Goal: Task Accomplishment & Management: Use online tool/utility

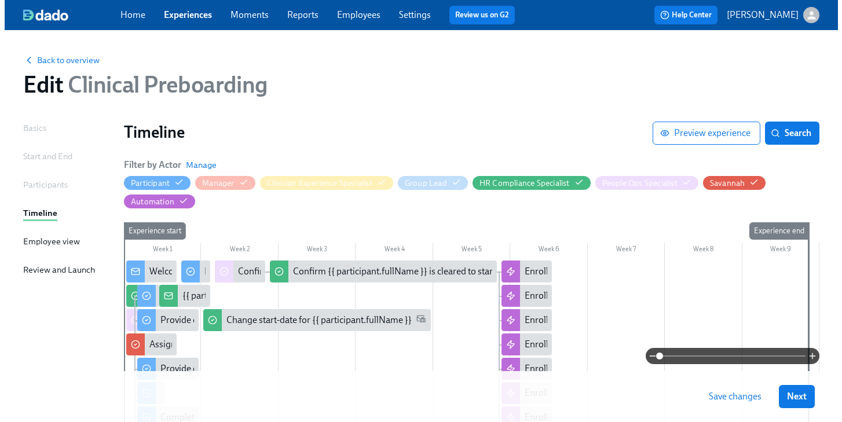
scroll to position [91, 0]
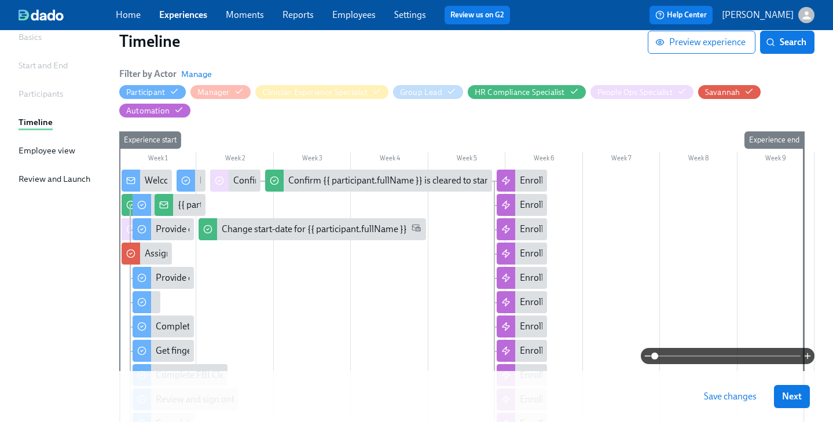
click at [127, 224] on div at bounding box center [131, 229] width 19 height 22
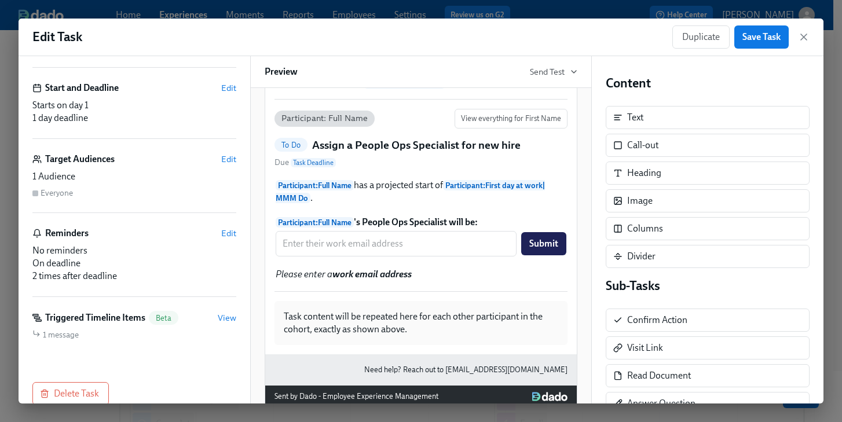
scroll to position [140, 0]
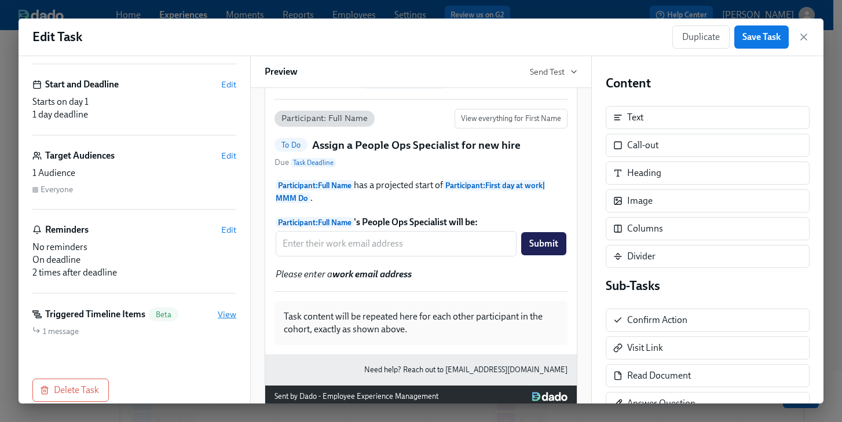
click at [221, 317] on span "View" at bounding box center [227, 315] width 19 height 12
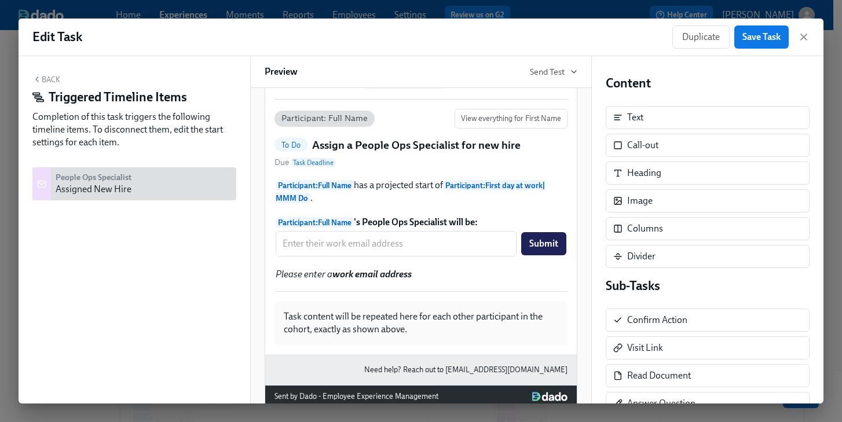
click at [34, 76] on icon "button" at bounding box center [36, 79] width 9 height 9
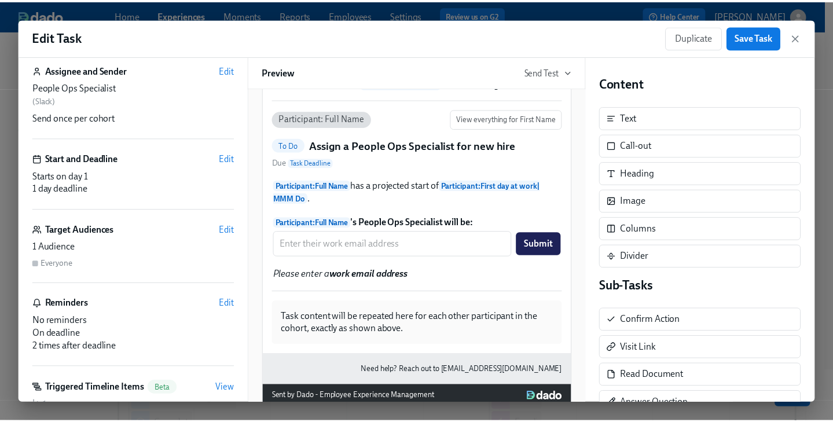
scroll to position [156, 0]
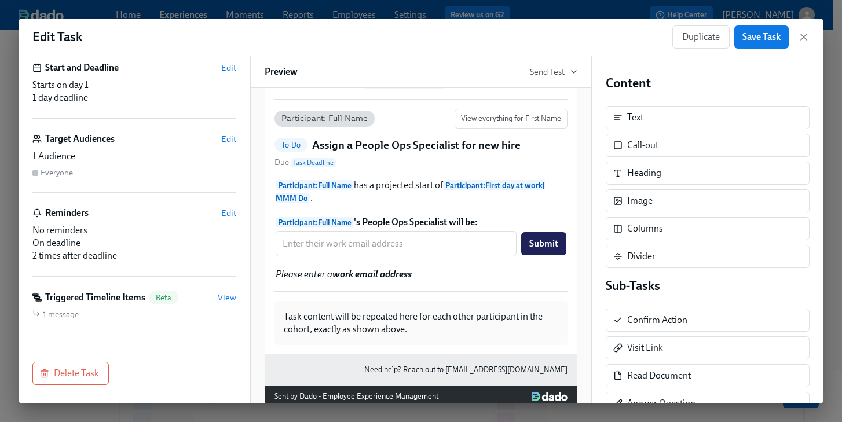
click at [45, 316] on span "1 message" at bounding box center [61, 314] width 36 height 11
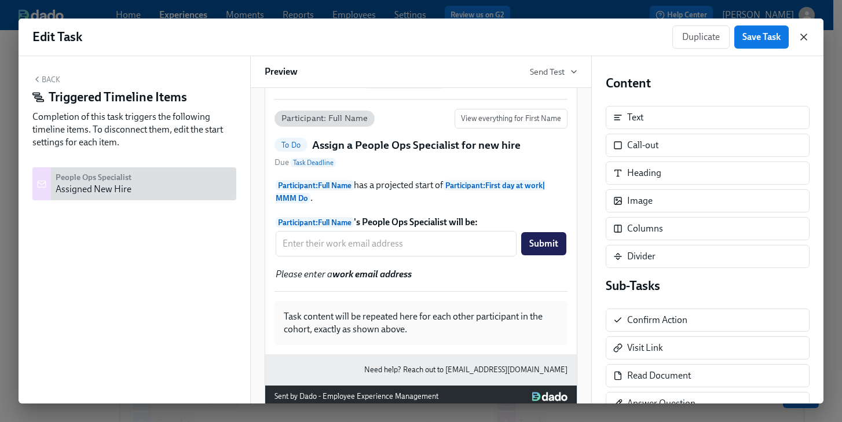
click at [803, 34] on icon "button" at bounding box center [804, 37] width 12 height 12
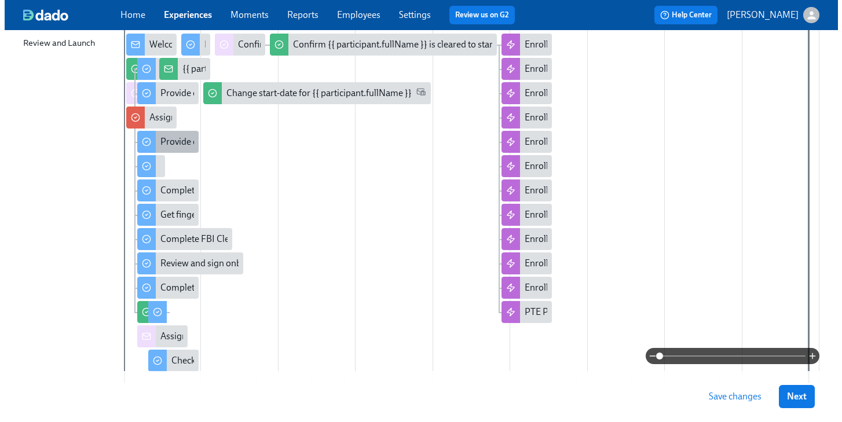
scroll to position [83, 0]
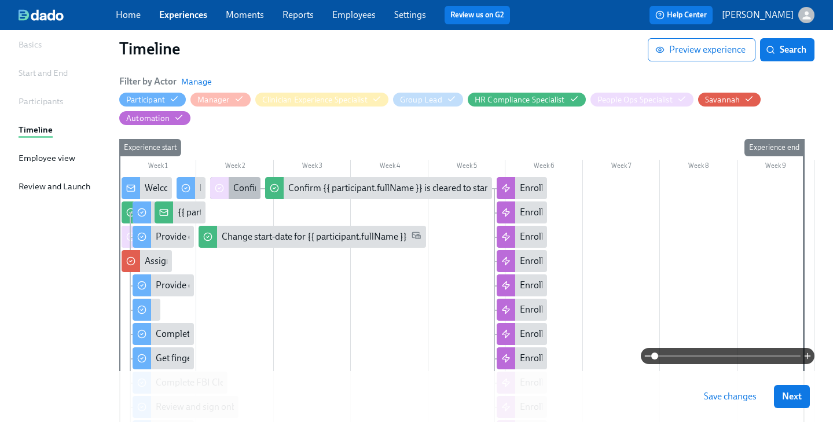
click at [242, 184] on div "Confirm cleared by People Ops" at bounding box center [294, 188] width 122 height 13
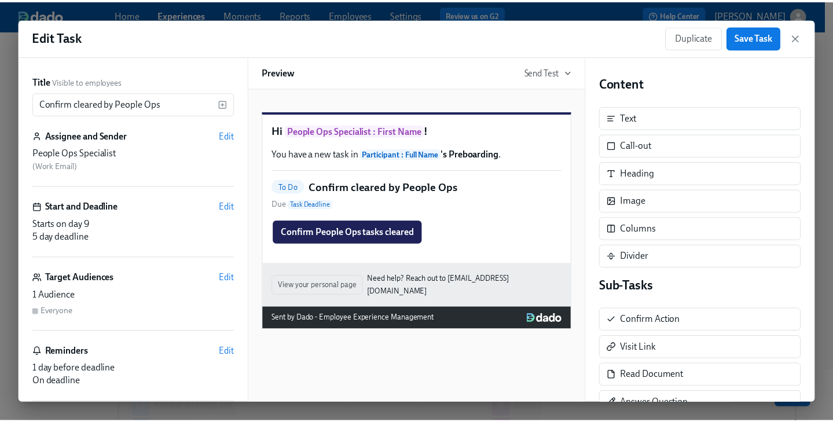
scroll to position [126, 0]
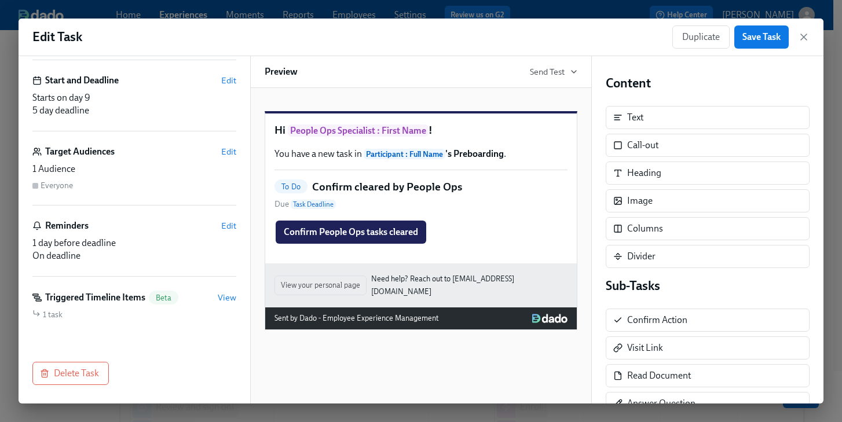
click at [45, 311] on span "1 task" at bounding box center [53, 314] width 20 height 11
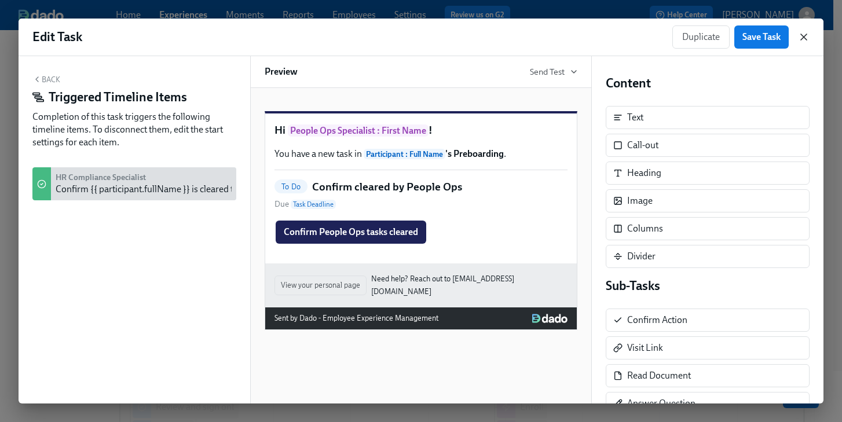
click at [802, 35] on icon "button" at bounding box center [804, 37] width 12 height 12
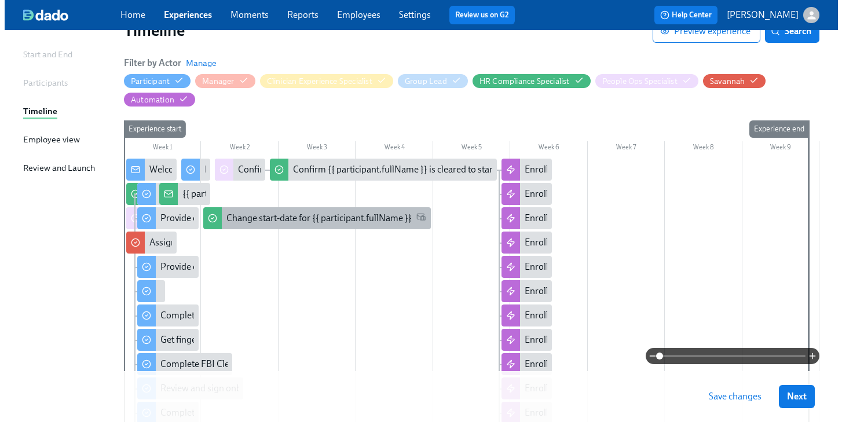
scroll to position [103, 0]
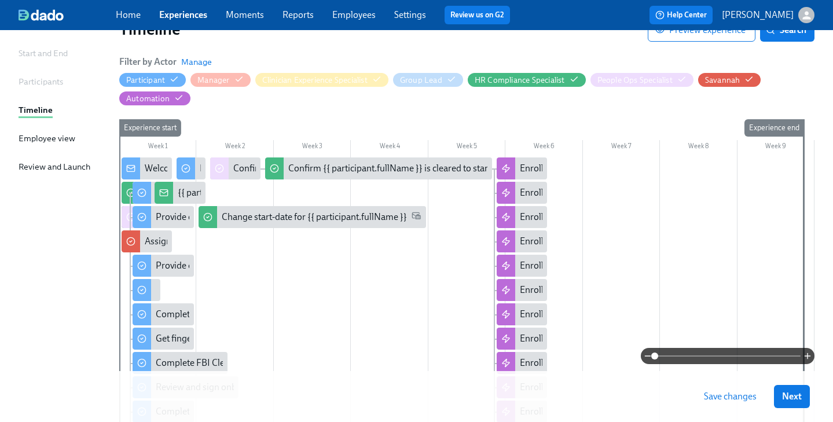
click at [126, 219] on icon at bounding box center [130, 217] width 9 height 9
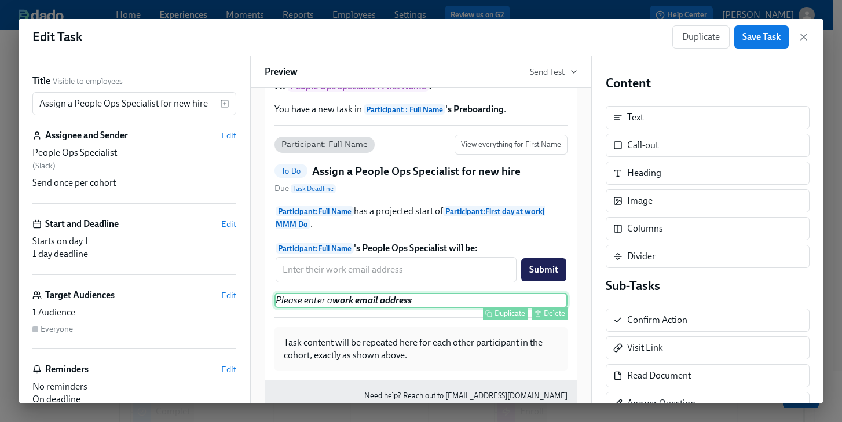
scroll to position [109, 0]
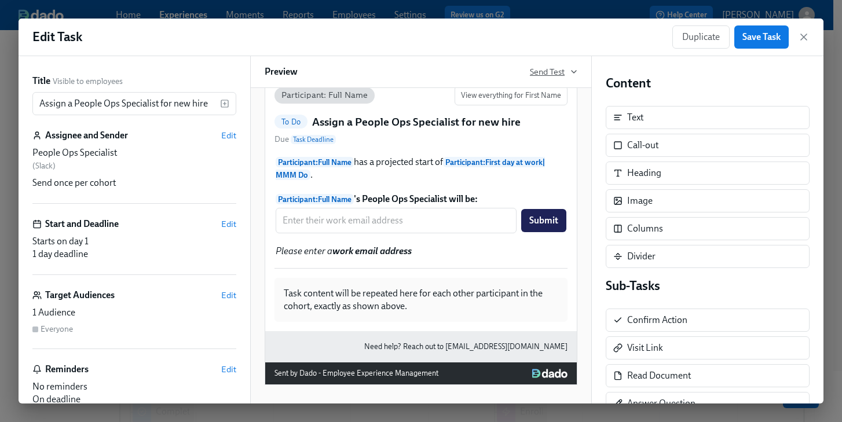
click at [546, 74] on span "Send Test" at bounding box center [553, 72] width 47 height 12
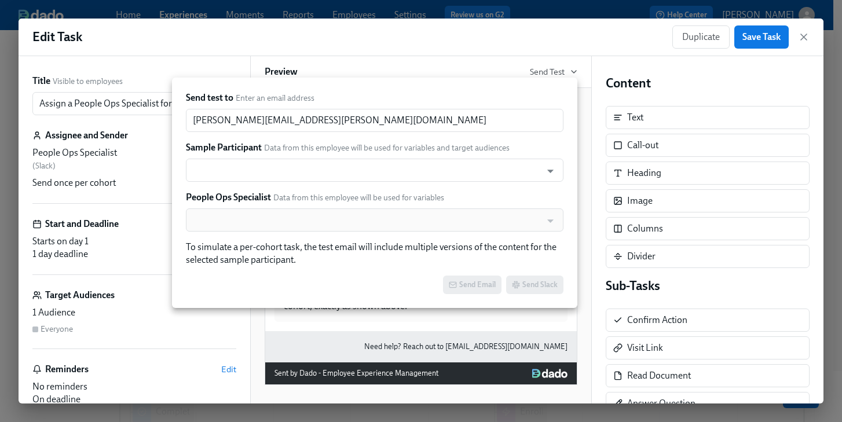
click at [434, 66] on div at bounding box center [421, 211] width 842 height 422
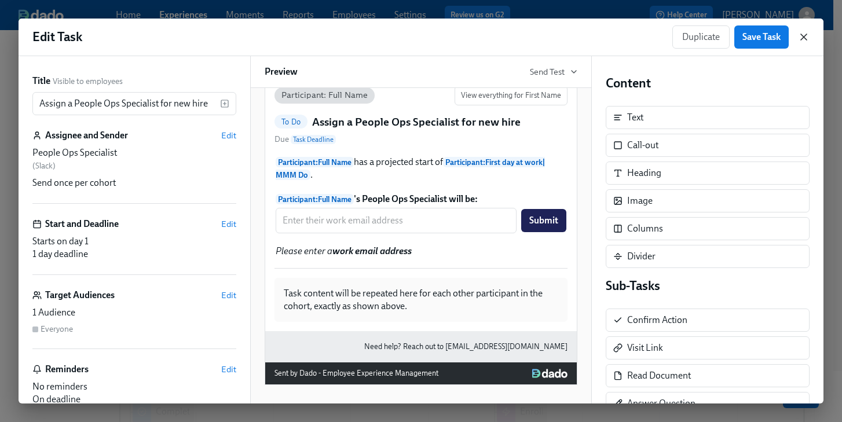
click at [805, 34] on icon "button" at bounding box center [804, 37] width 12 height 12
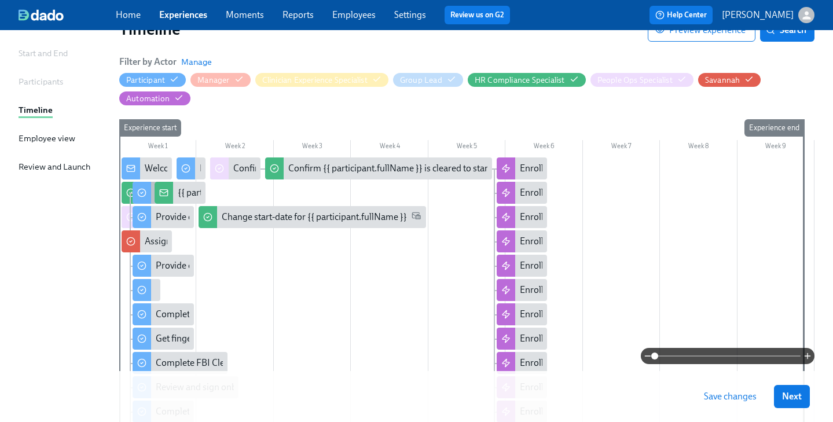
click at [150, 190] on div at bounding box center [142, 193] width 19 height 22
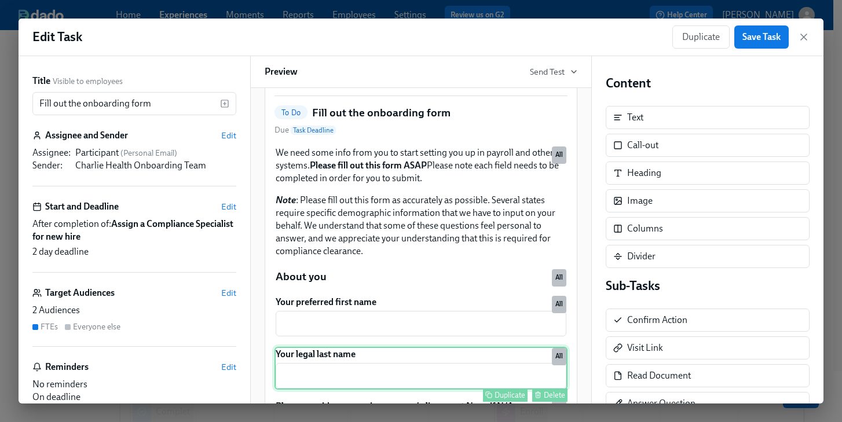
scroll to position [194, 0]
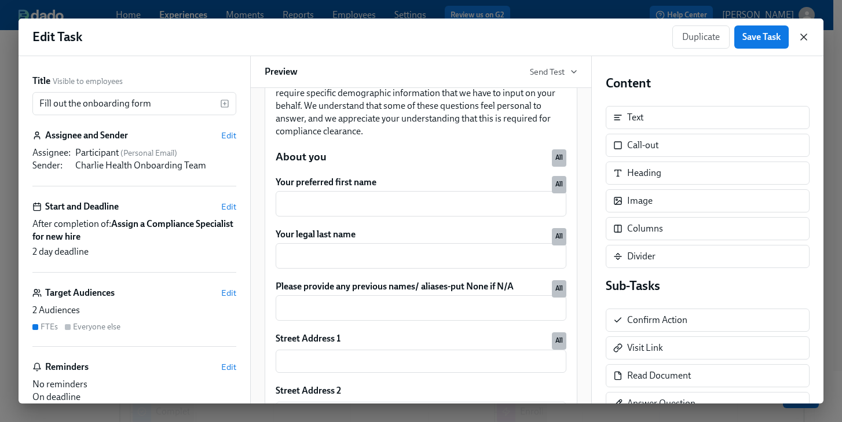
click at [802, 36] on icon "button" at bounding box center [804, 37] width 12 height 12
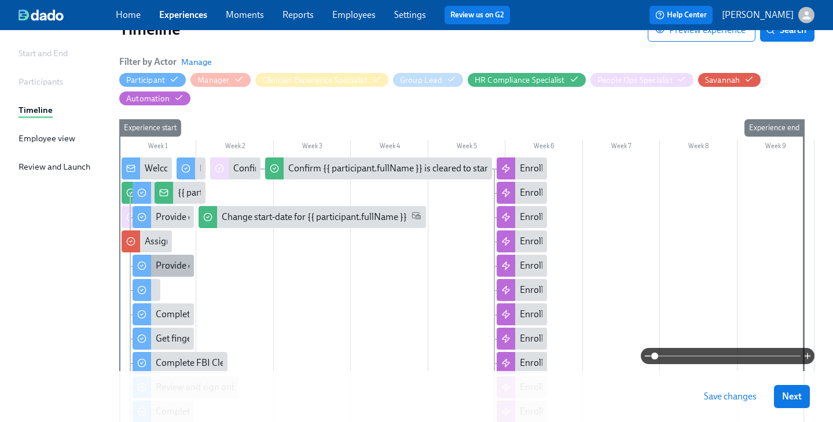
click at [170, 261] on div "Provide documents for your I9 verification" at bounding box center [239, 265] width 166 height 13
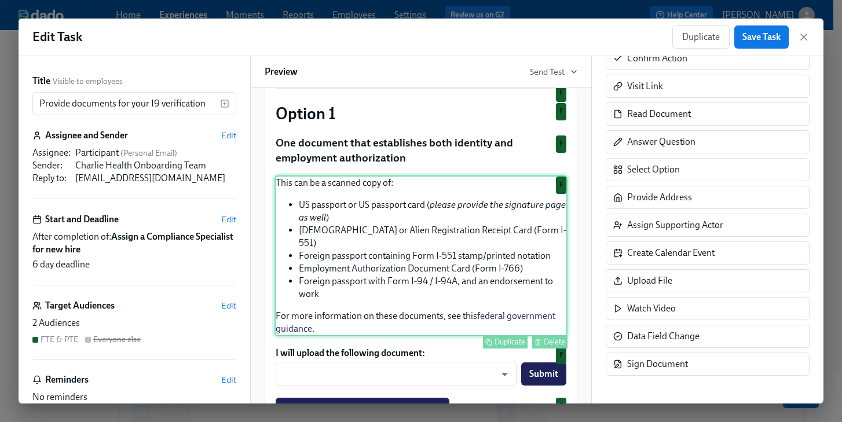
scroll to position [226, 0]
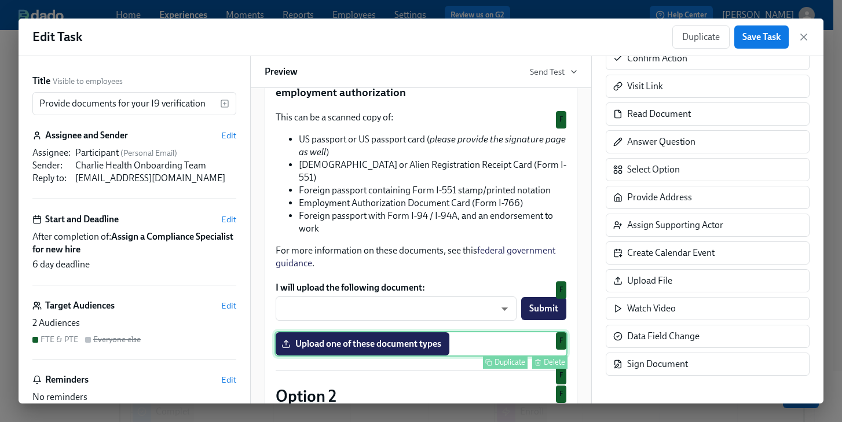
click at [378, 354] on div "Upload one of these document types Duplicate Delete F" at bounding box center [421, 343] width 293 height 25
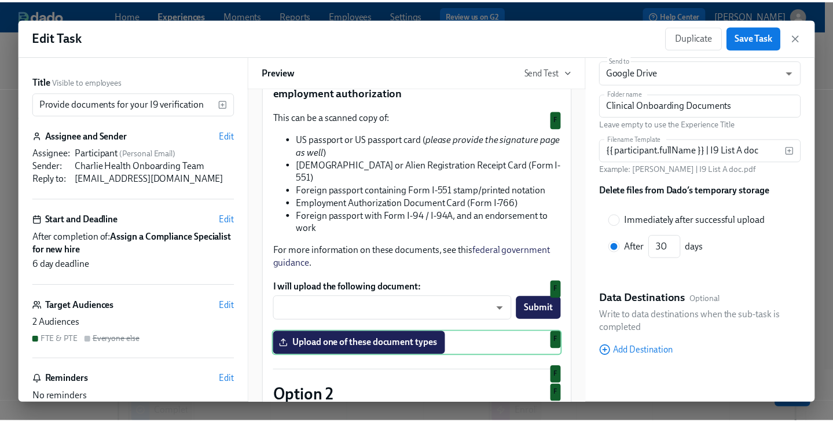
scroll to position [166, 0]
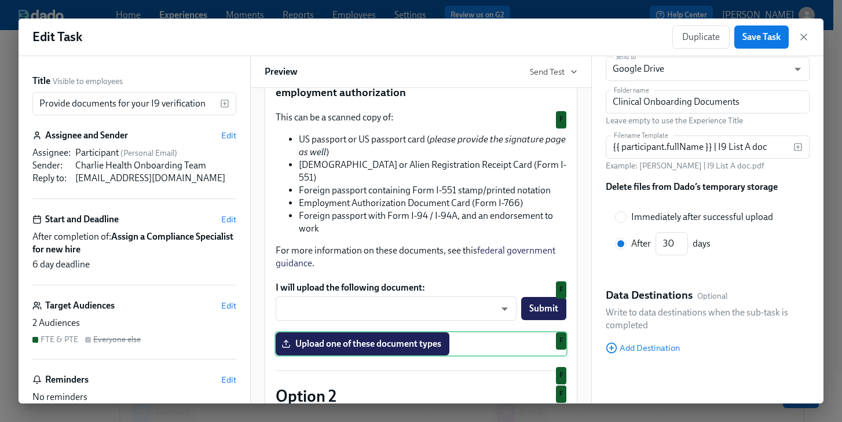
click at [802, 31] on icon "button" at bounding box center [804, 37] width 12 height 12
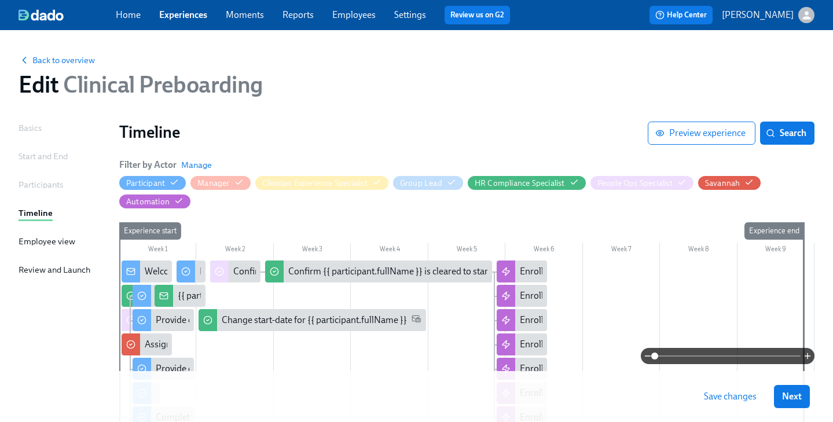
click at [126, 316] on icon at bounding box center [130, 320] width 9 height 9
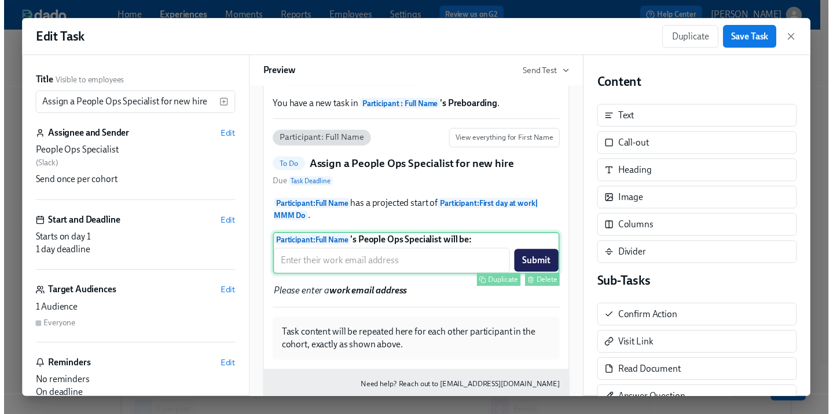
scroll to position [111, 0]
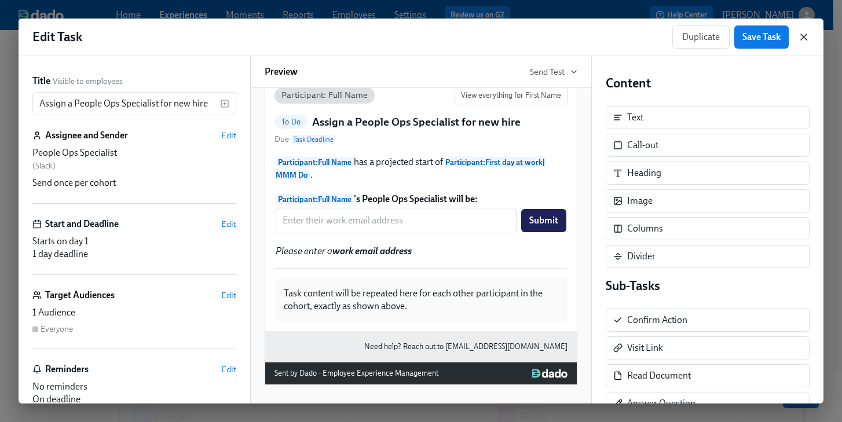
click at [807, 35] on icon "button" at bounding box center [804, 37] width 12 height 12
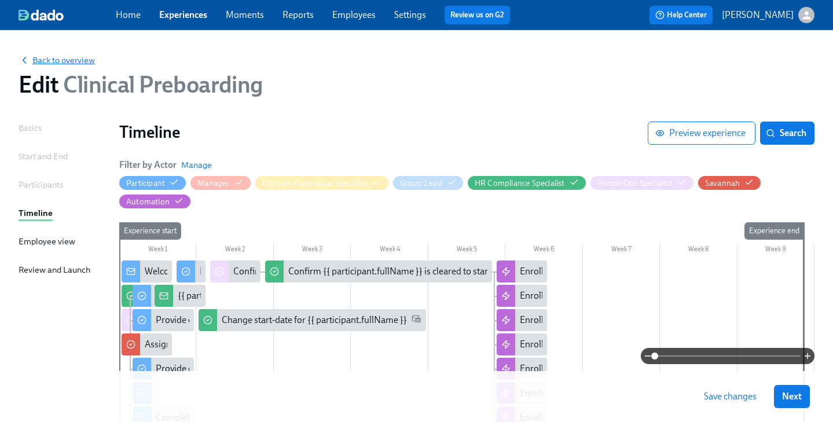
click at [68, 62] on span "Back to overview" at bounding box center [57, 60] width 76 height 12
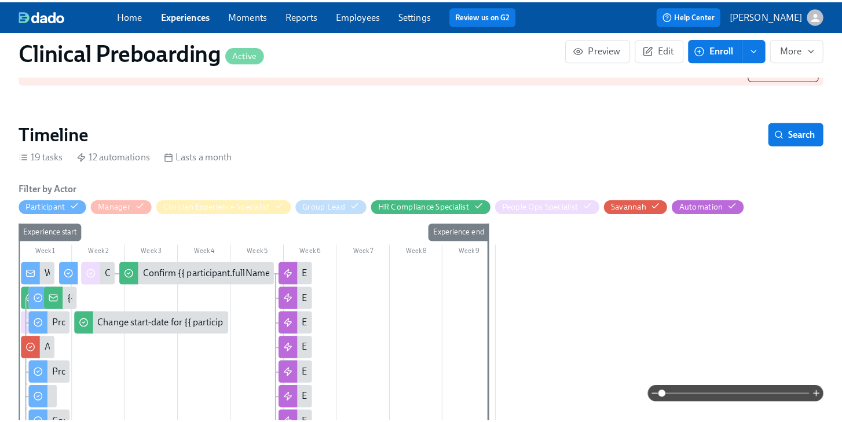
scroll to position [294, 0]
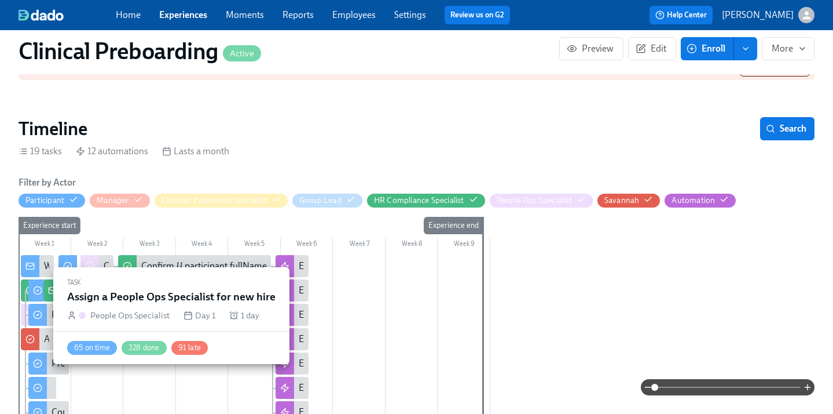
click at [23, 316] on div at bounding box center [30, 314] width 19 height 22
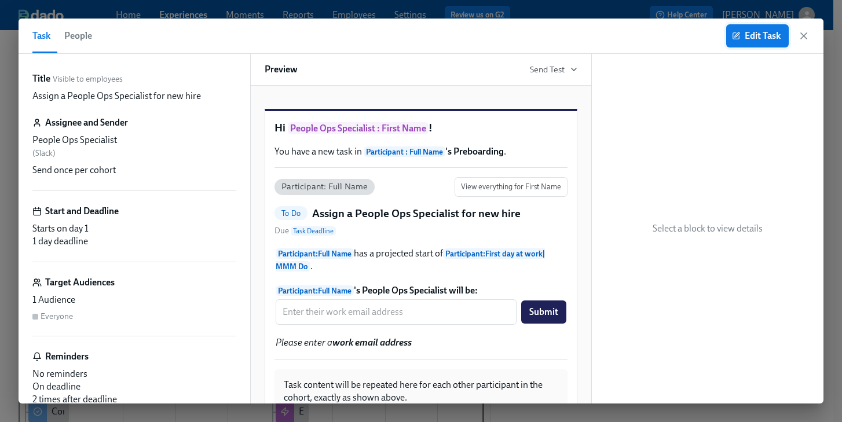
click at [761, 35] on span "Edit Task" at bounding box center [757, 36] width 46 height 12
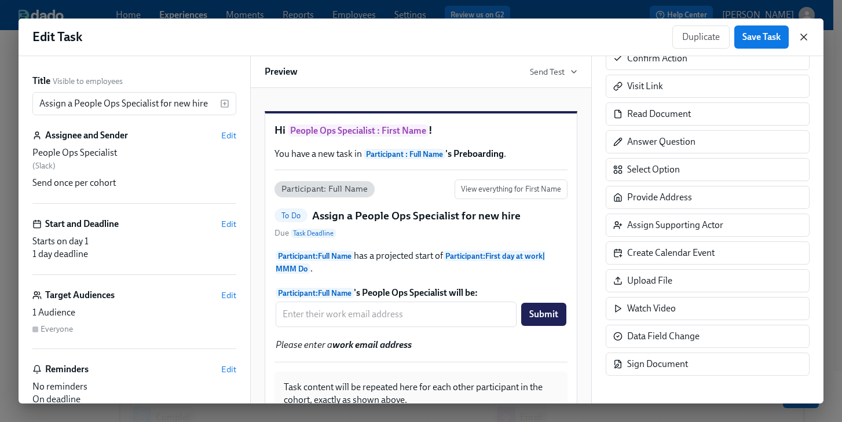
click at [806, 35] on icon "button" at bounding box center [804, 37] width 12 height 12
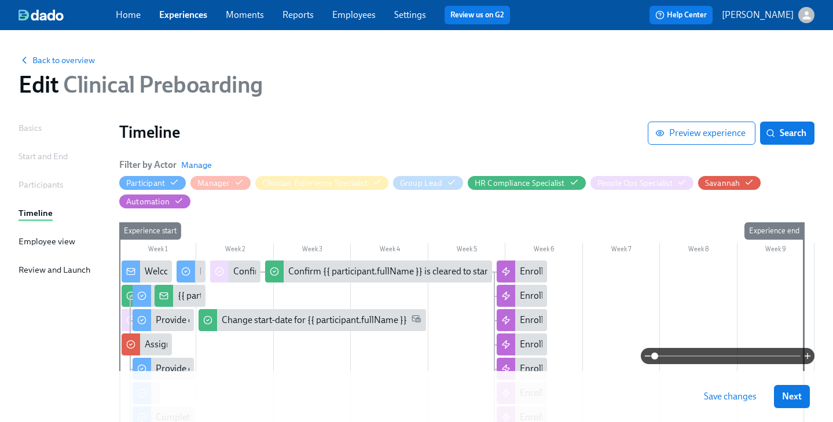
click at [126, 324] on icon at bounding box center [130, 320] width 9 height 9
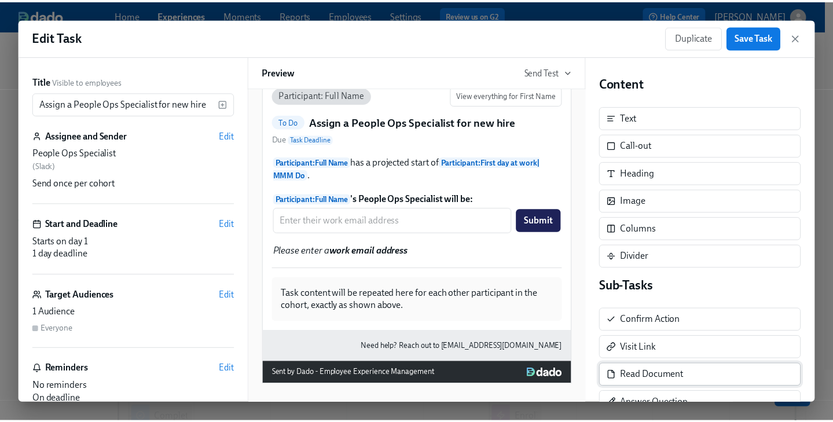
scroll to position [262, 0]
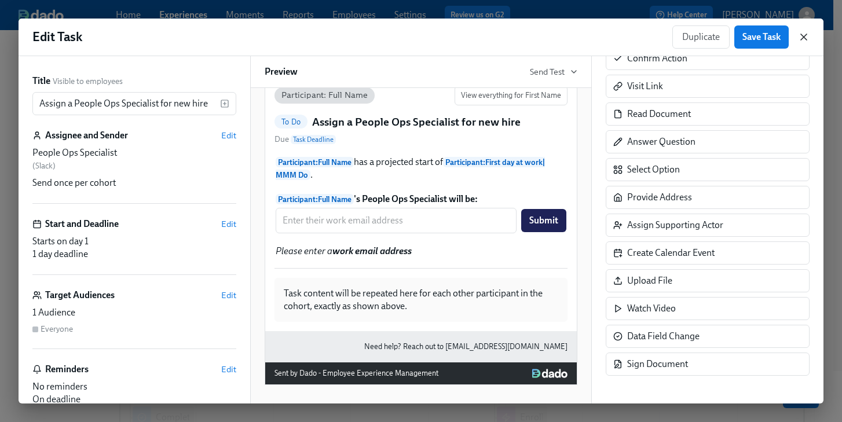
click at [803, 36] on icon "button" at bounding box center [804, 37] width 6 height 6
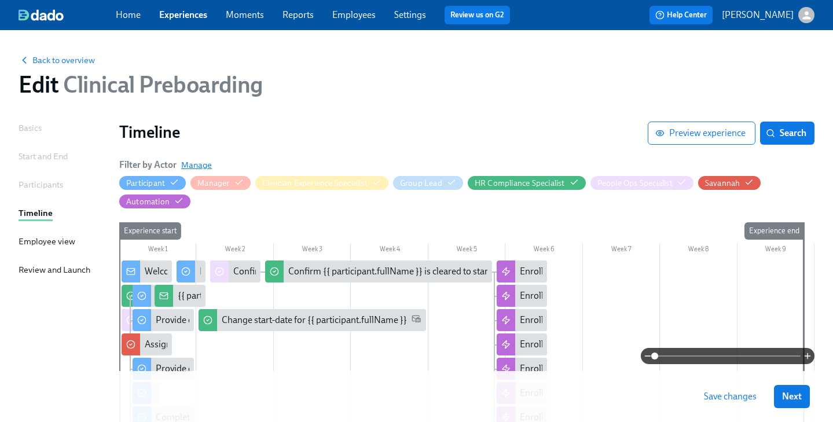
click at [197, 163] on span "Manage" at bounding box center [196, 165] width 31 height 12
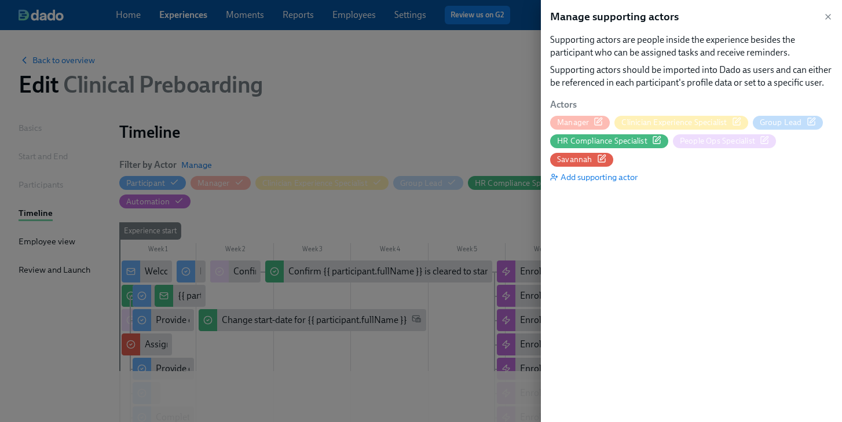
click at [734, 143] on span "People Ops Specialist" at bounding box center [717, 141] width 75 height 11
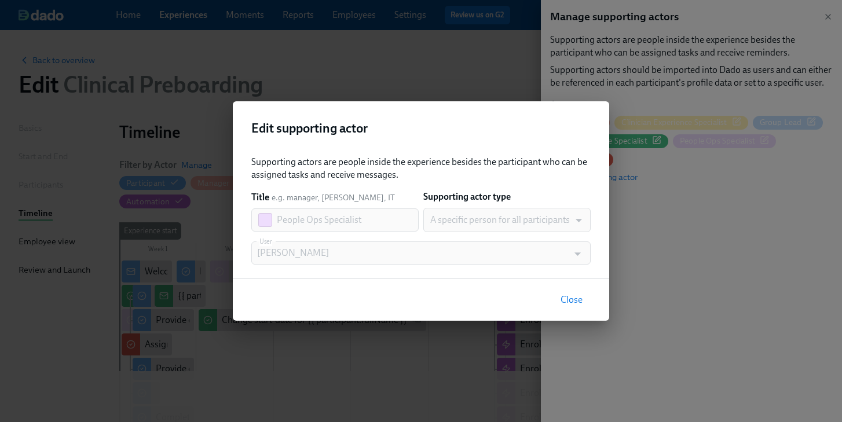
click at [575, 305] on span "Close" at bounding box center [572, 300] width 22 height 12
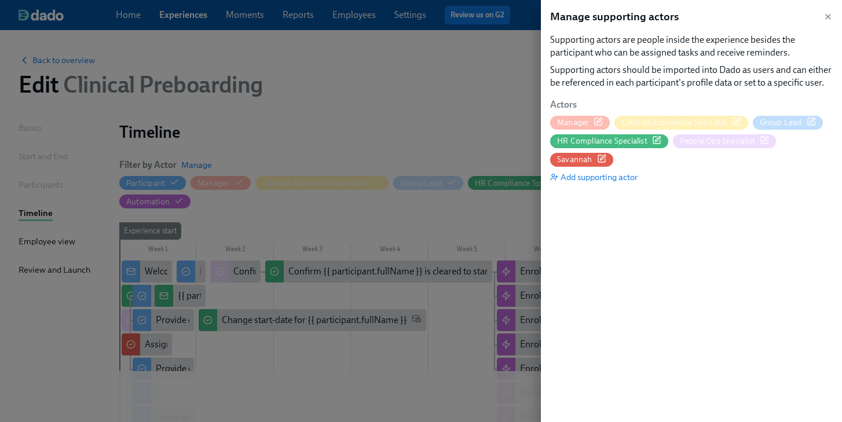
click at [830, 10] on div "Manage supporting actors" at bounding box center [691, 16] width 283 height 15
click at [825, 18] on icon "button" at bounding box center [828, 16] width 9 height 9
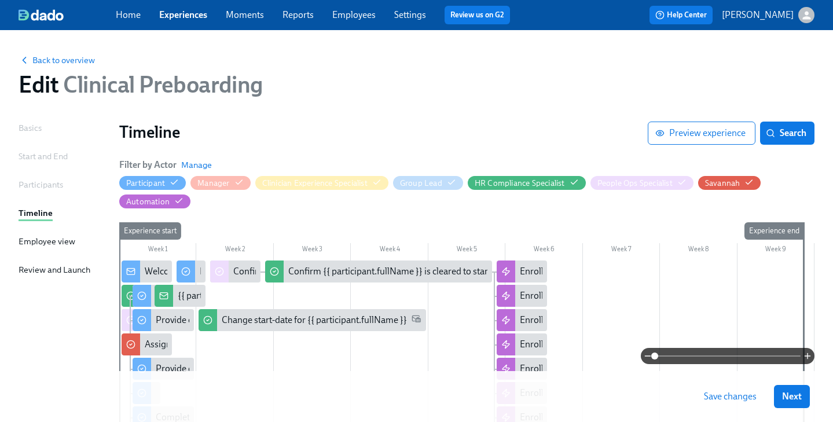
click at [46, 186] on div "Participants" at bounding box center [41, 184] width 45 height 13
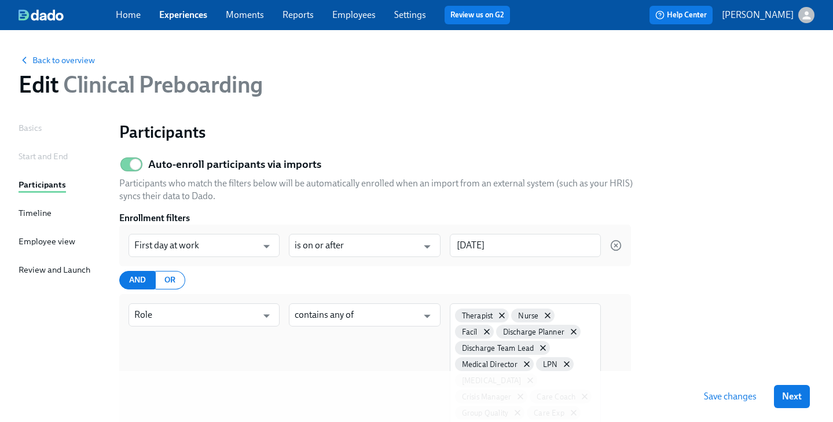
click at [38, 214] on div "Timeline" at bounding box center [35, 213] width 33 height 13
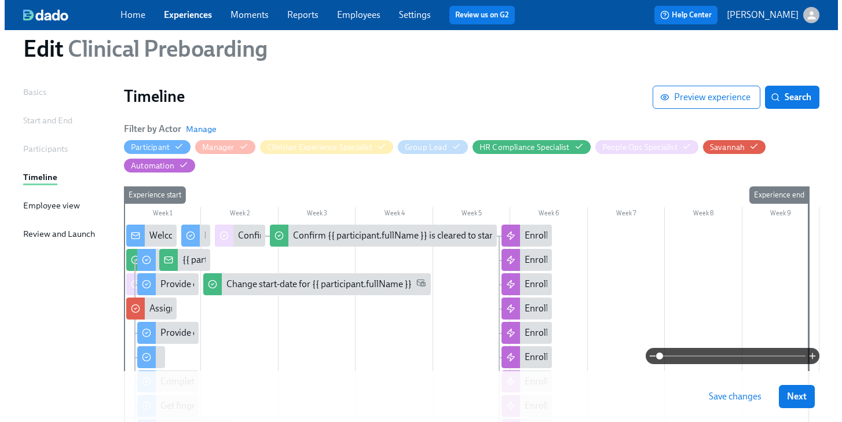
scroll to position [82, 0]
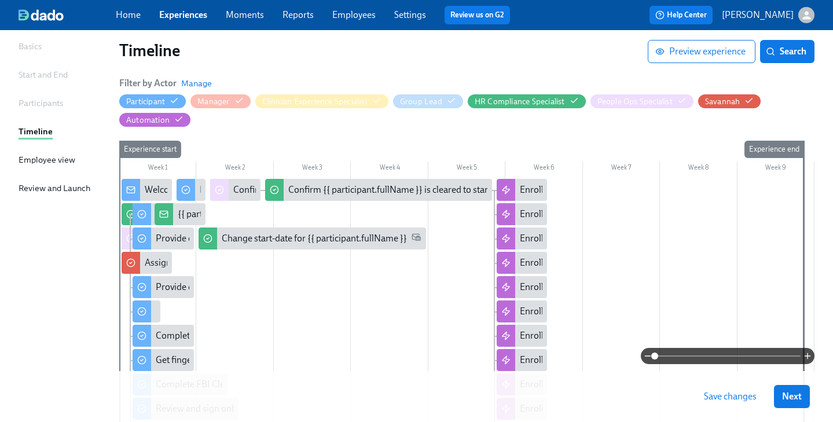
click at [125, 238] on div at bounding box center [131, 239] width 19 height 22
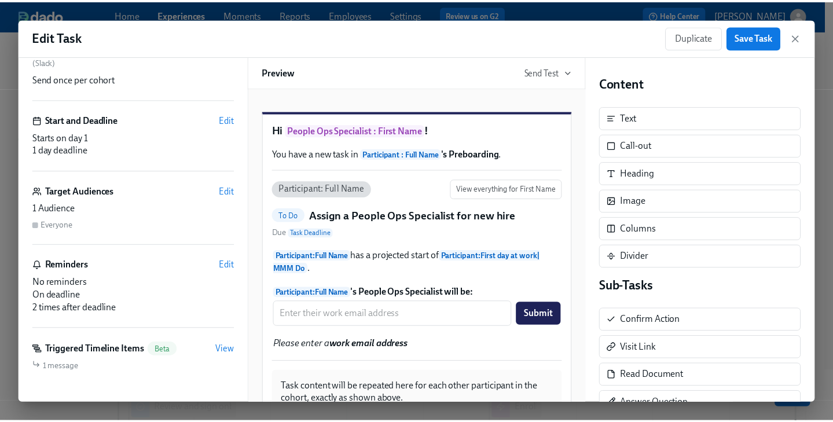
scroll to position [156, 0]
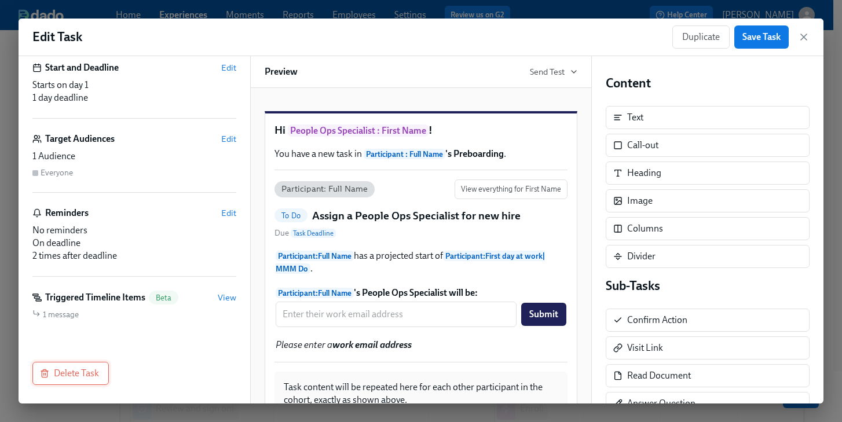
click at [79, 374] on span "Delete Task" at bounding box center [70, 374] width 57 height 12
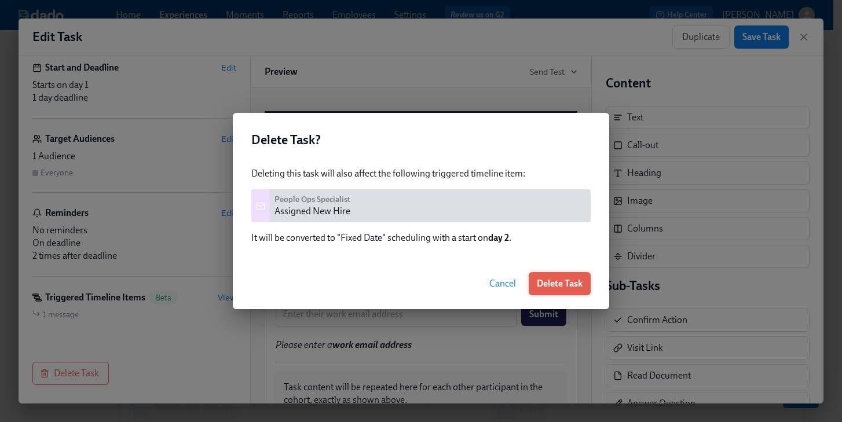
click at [561, 287] on span "Delete Task" at bounding box center [560, 284] width 46 height 12
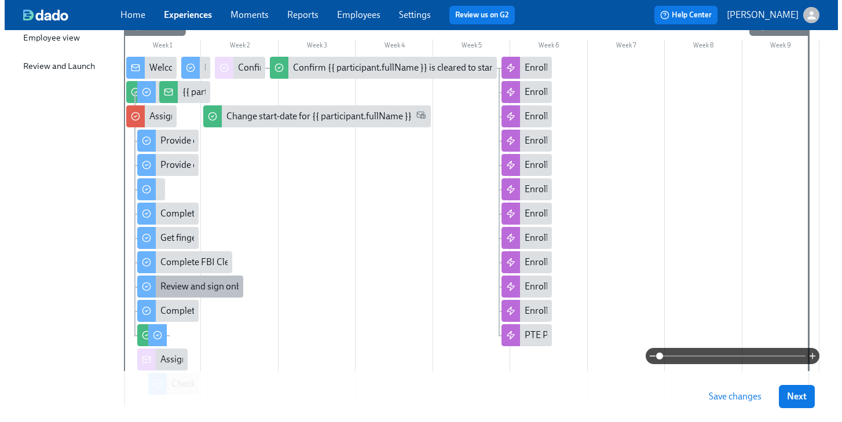
scroll to position [288, 0]
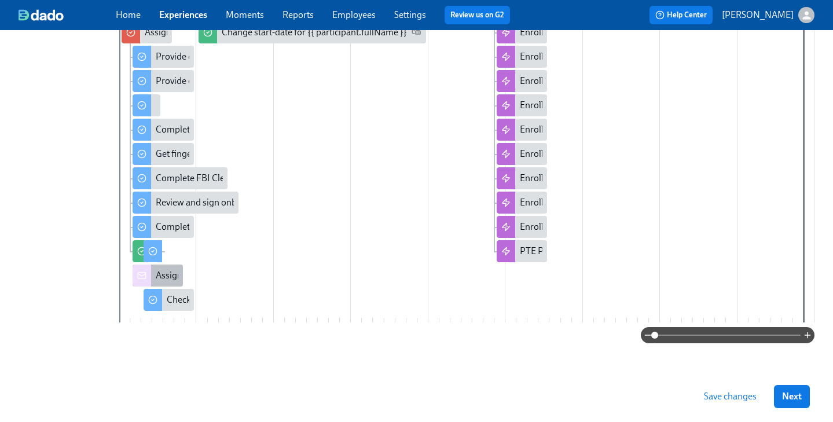
click at [150, 278] on div at bounding box center [142, 276] width 19 height 22
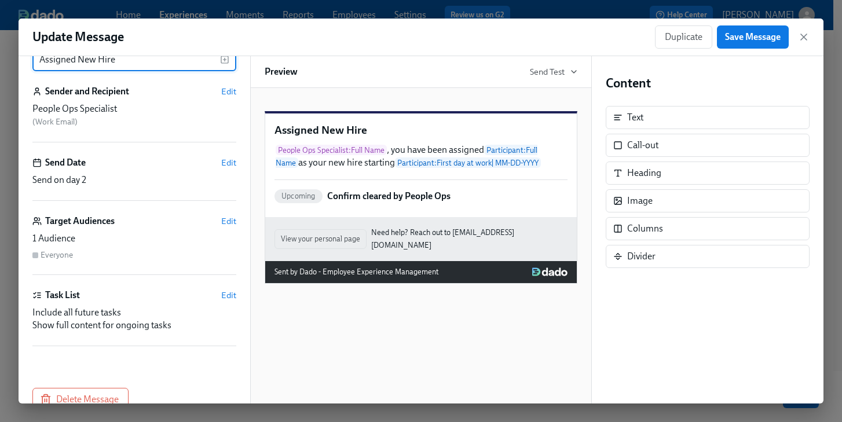
scroll to position [70, 0]
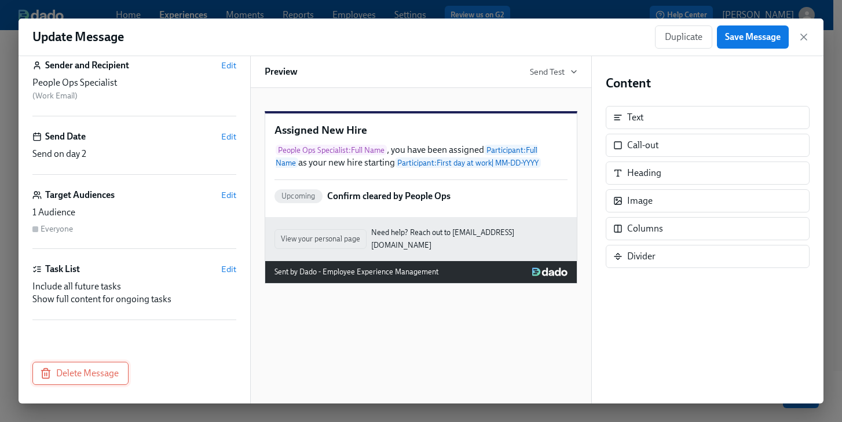
click at [69, 376] on span "Delete Message" at bounding box center [80, 374] width 76 height 12
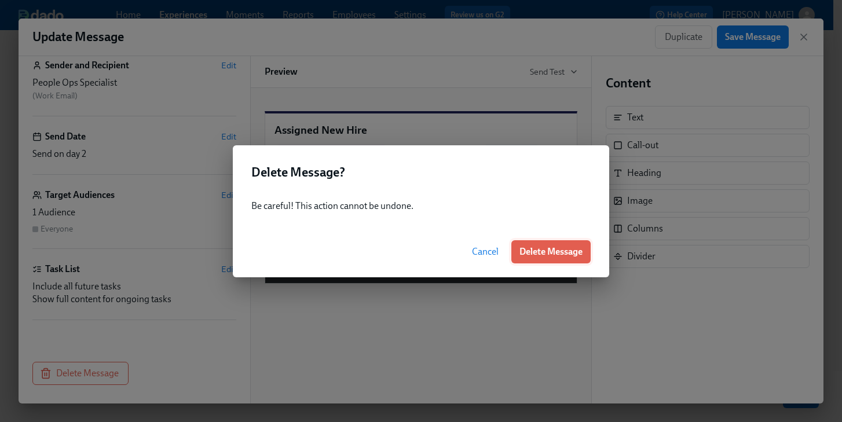
click at [565, 247] on span "Delete Message" at bounding box center [551, 252] width 63 height 12
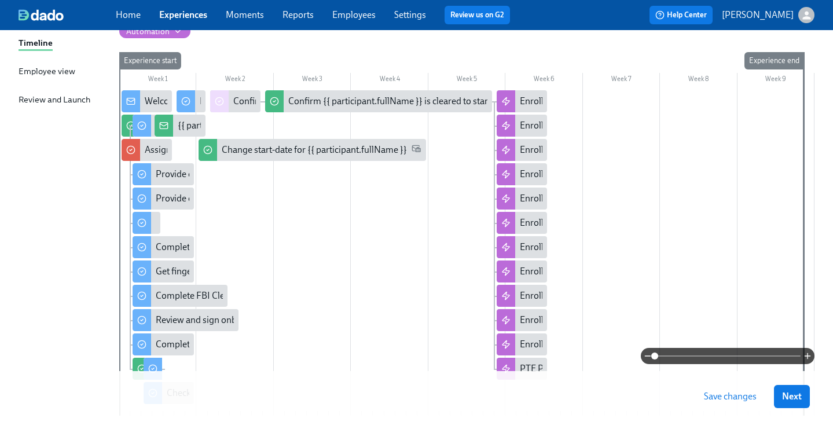
scroll to position [34, 0]
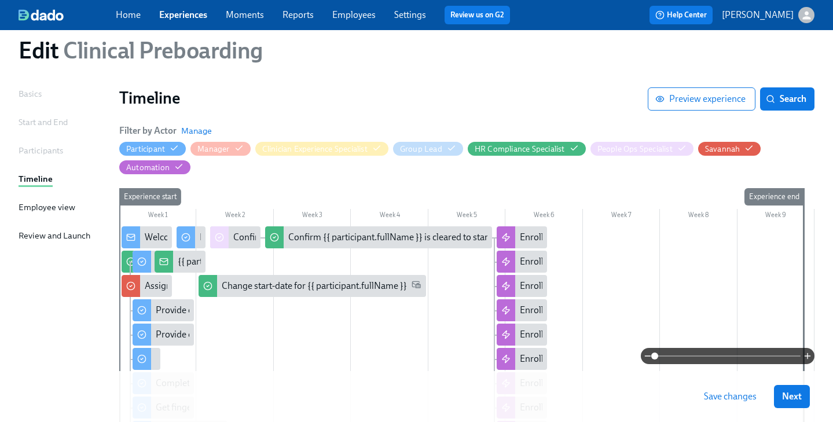
click at [745, 394] on span "Save changes" at bounding box center [730, 397] width 53 height 12
click at [798, 402] on span "Next" at bounding box center [792, 397] width 20 height 12
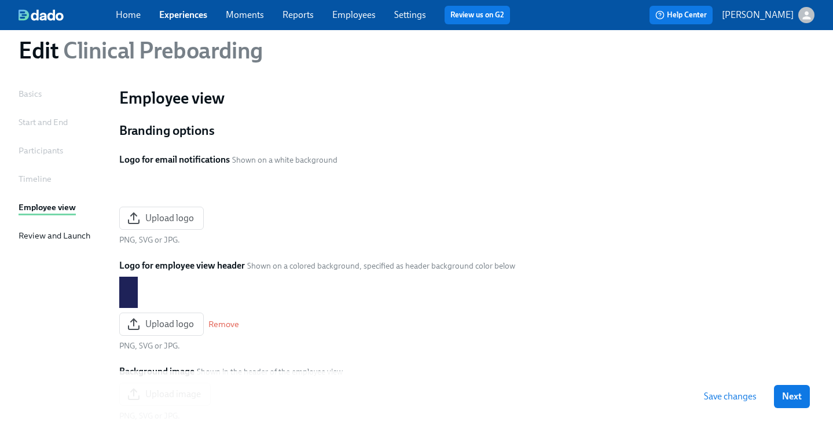
click at [757, 397] on span "Save changes" at bounding box center [730, 397] width 53 height 12
click at [796, 393] on span "Next" at bounding box center [792, 397] width 20 height 12
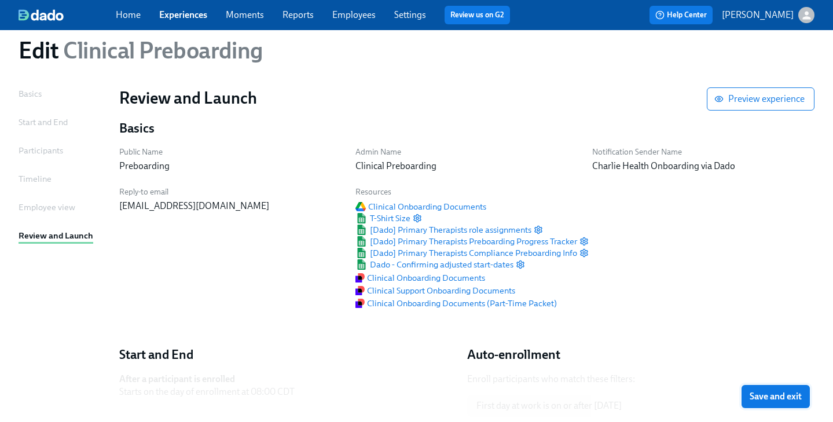
click at [771, 398] on span "Save and exit" at bounding box center [776, 397] width 52 height 12
